Goal: Task Accomplishment & Management: Use online tool/utility

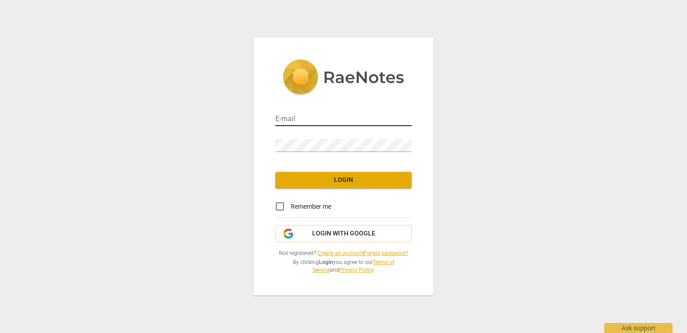
click at [296, 119] on input "email" at bounding box center [343, 119] width 136 height 13
type input "Dale@YourAuthenticPersonality.com"
click at [318, 191] on div "E-mail Dale@YourAuthenticPersonality.com Password Login Remember me Login with …" at bounding box center [343, 167] width 180 height 258
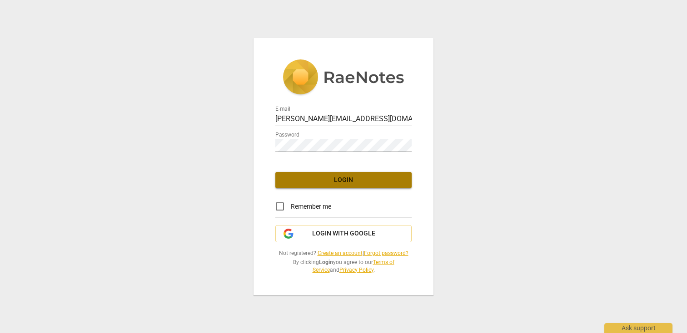
click at [325, 178] on span "Login" at bounding box center [343, 180] width 122 height 9
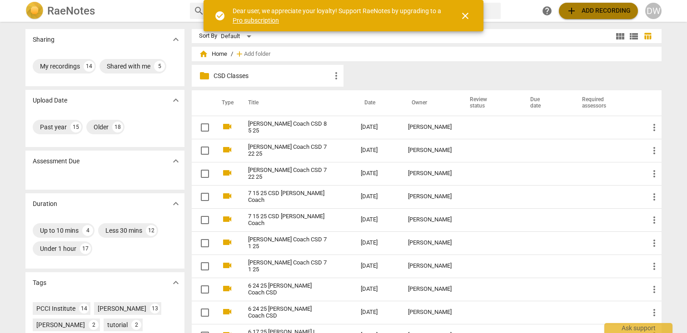
click at [608, 11] on span "add Add recording" at bounding box center [598, 10] width 64 height 11
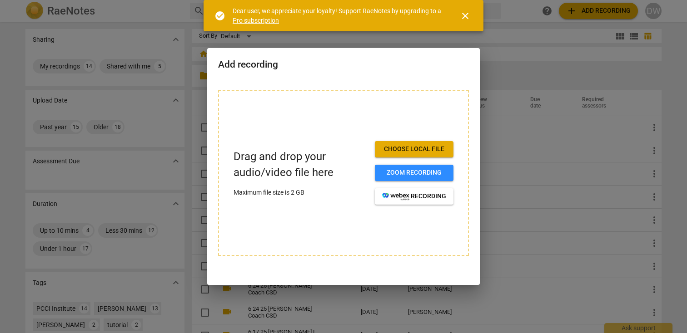
click at [561, 57] on div at bounding box center [343, 166] width 687 height 333
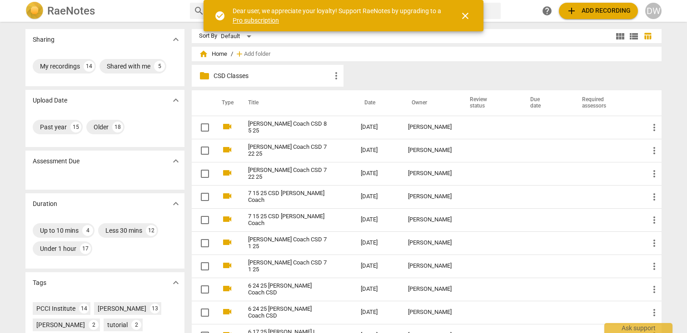
click at [219, 55] on span "home Home" at bounding box center [213, 54] width 28 height 9
click at [265, 53] on span "Add folder" at bounding box center [257, 54] width 26 height 7
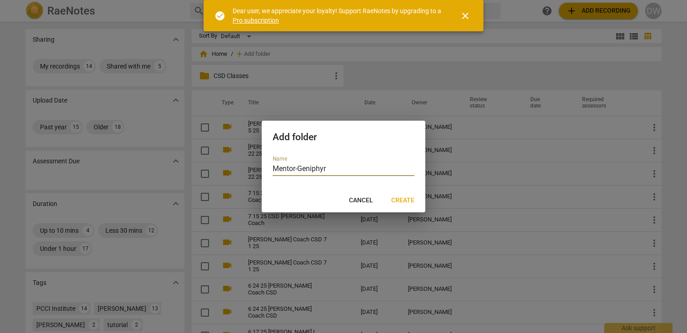
type input "Mentor-Geniphyr"
drag, startPoint x: 399, startPoint y: 198, endPoint x: 395, endPoint y: 197, distance: 4.9
click at [396, 199] on span "Create" at bounding box center [402, 200] width 23 height 9
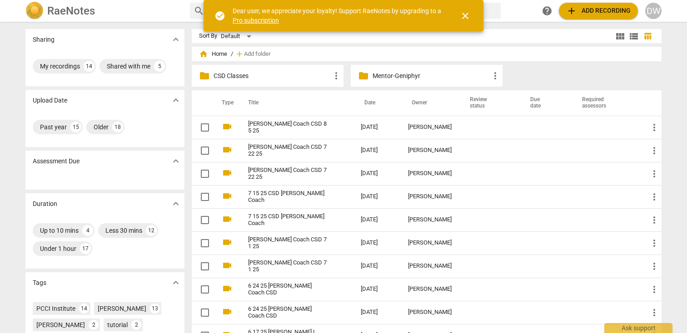
click at [406, 72] on p "Mentor-Geniphyr" at bounding box center [430, 76] width 117 height 10
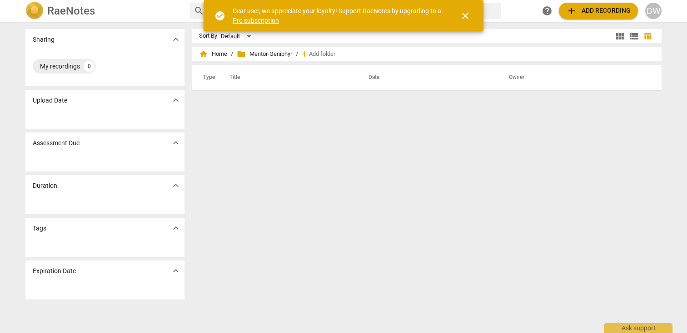
click at [595, 15] on span "add Add recording" at bounding box center [598, 10] width 64 height 11
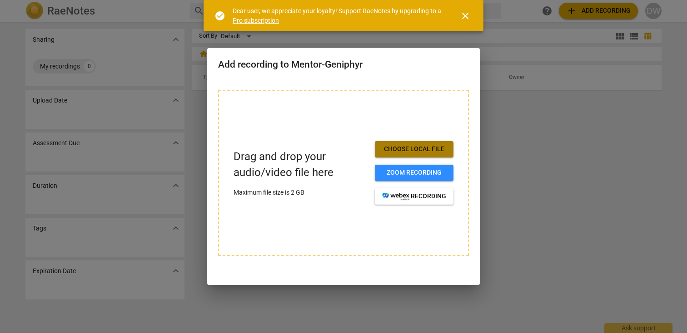
click at [415, 150] on span "Choose local file" at bounding box center [414, 149] width 64 height 9
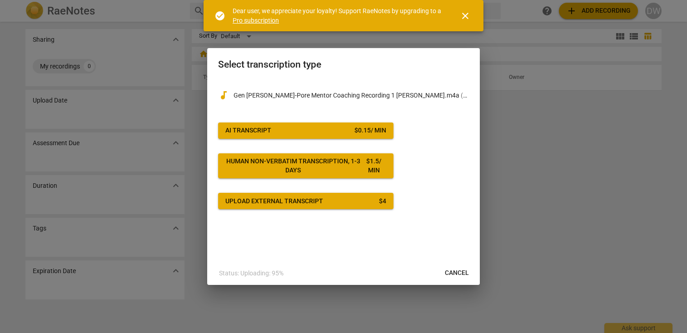
click at [304, 134] on span "AI Transcript $ 0.15 / min" at bounding box center [305, 130] width 161 height 9
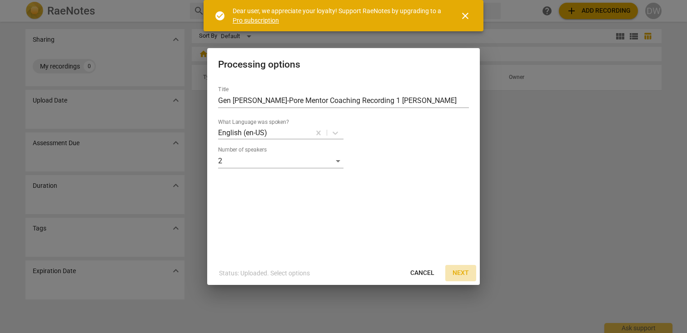
click at [468, 273] on span "Next" at bounding box center [460, 273] width 16 height 9
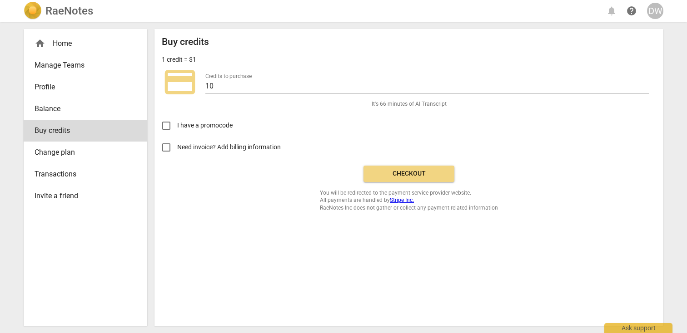
click at [413, 169] on span "Checkout" at bounding box center [409, 173] width 76 height 9
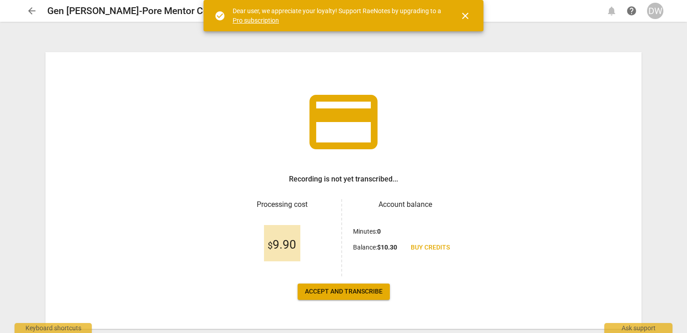
click at [359, 295] on span "Accept and transcribe" at bounding box center [344, 291] width 78 height 9
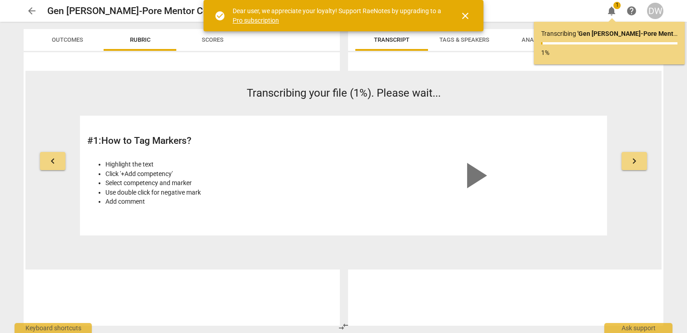
click at [463, 20] on span "close" at bounding box center [465, 15] width 11 height 11
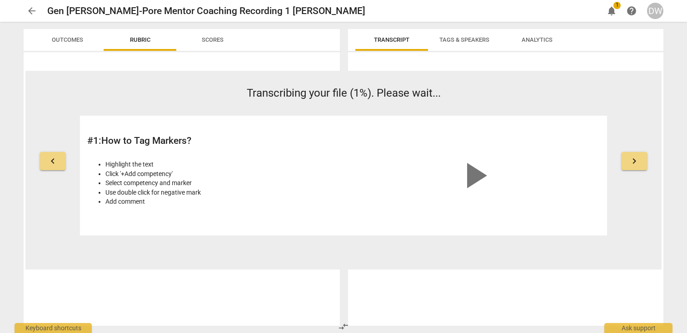
click at [384, 38] on span "Transcript" at bounding box center [391, 39] width 35 height 7
click at [631, 158] on span "keyboard_arrow_right" at bounding box center [634, 161] width 11 height 11
